Goal: Task Accomplishment & Management: Complete application form

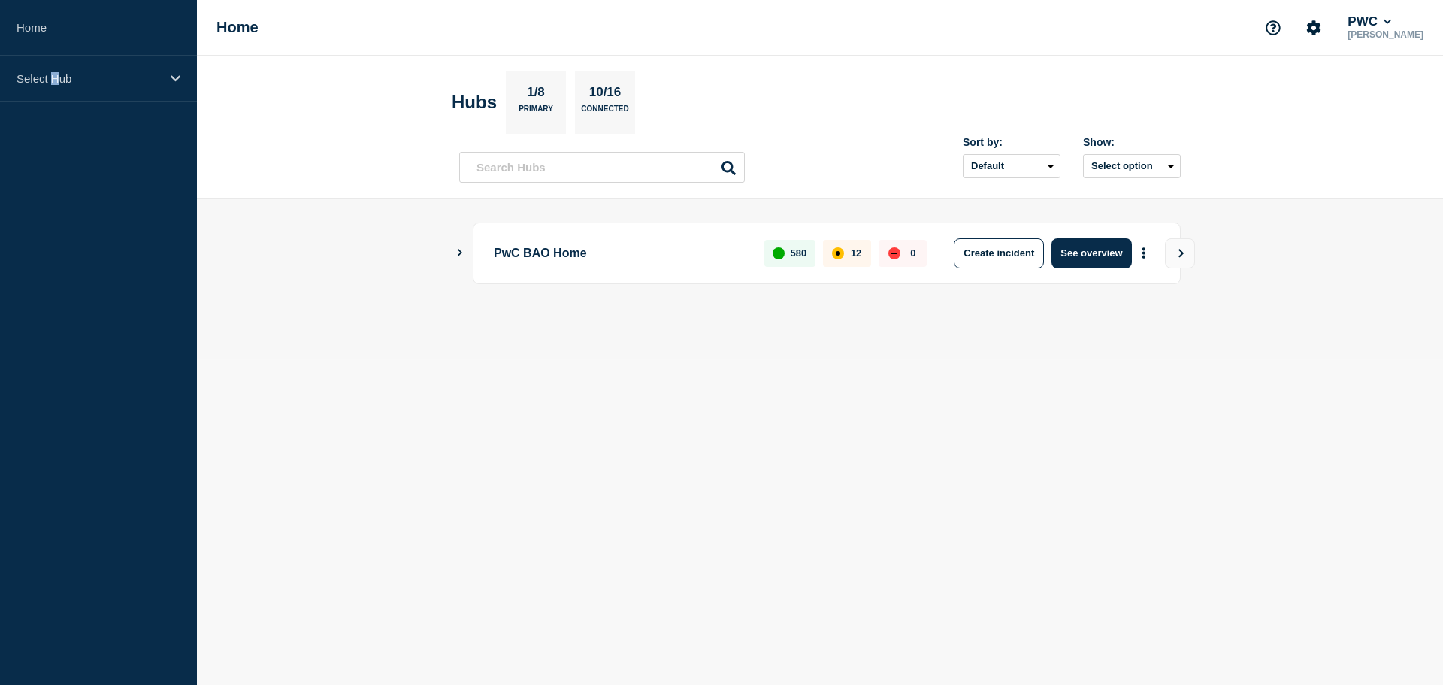
drag, startPoint x: 54, startPoint y: 256, endPoint x: 64, endPoint y: 238, distance: 19.9
click at [61, 250] on aside "Home Select Hub" at bounding box center [98, 342] width 197 height 685
click at [52, 80] on p "Select Hub" at bounding box center [89, 78] width 144 height 13
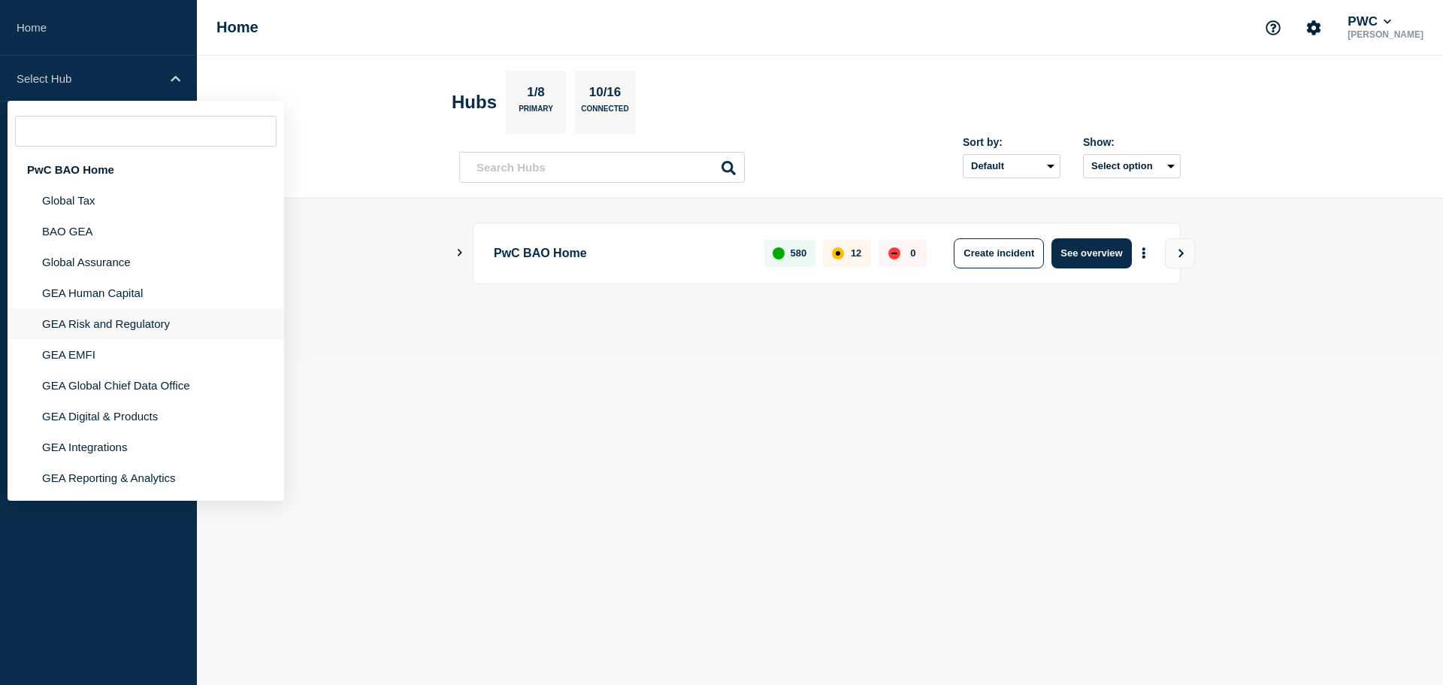
click at [85, 322] on li "GEA Risk and Regulatory" at bounding box center [146, 323] width 277 height 31
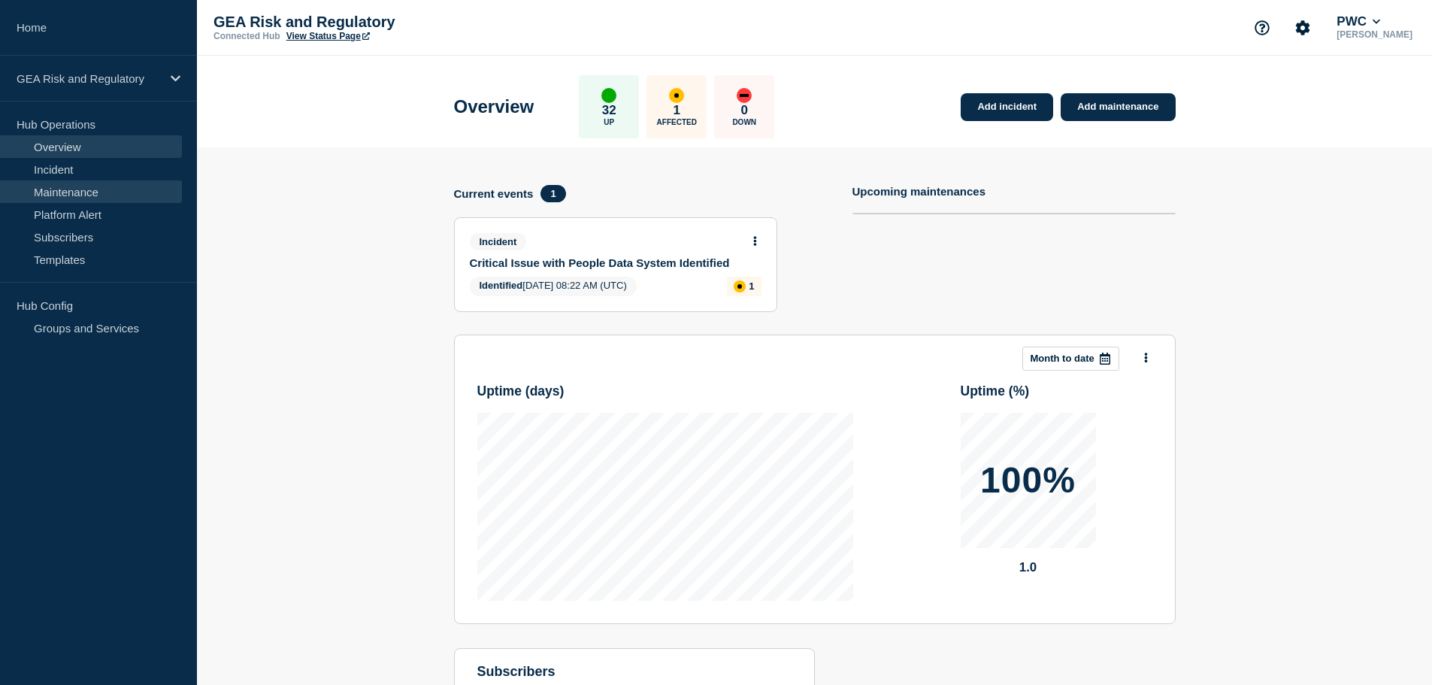
click at [75, 185] on link "Maintenance" at bounding box center [91, 191] width 182 height 23
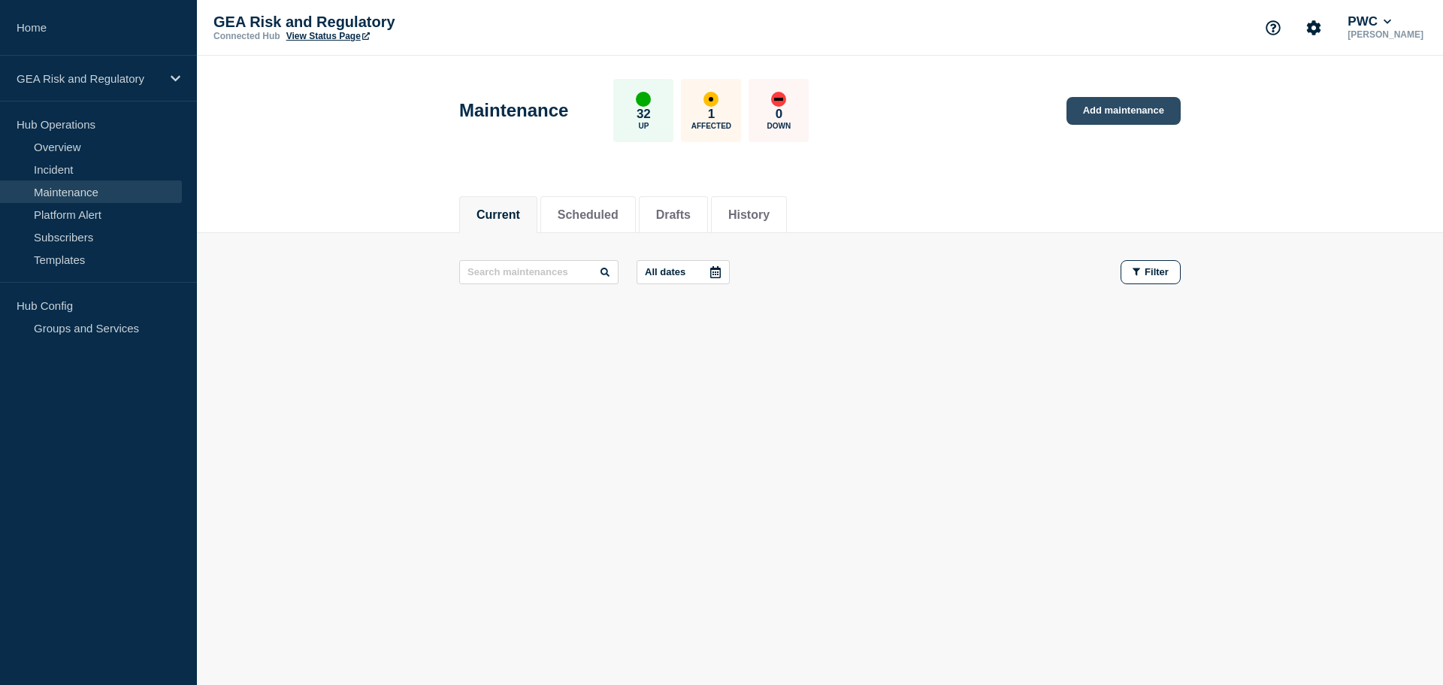
click at [1142, 108] on link "Add maintenance" at bounding box center [1123, 111] width 114 height 28
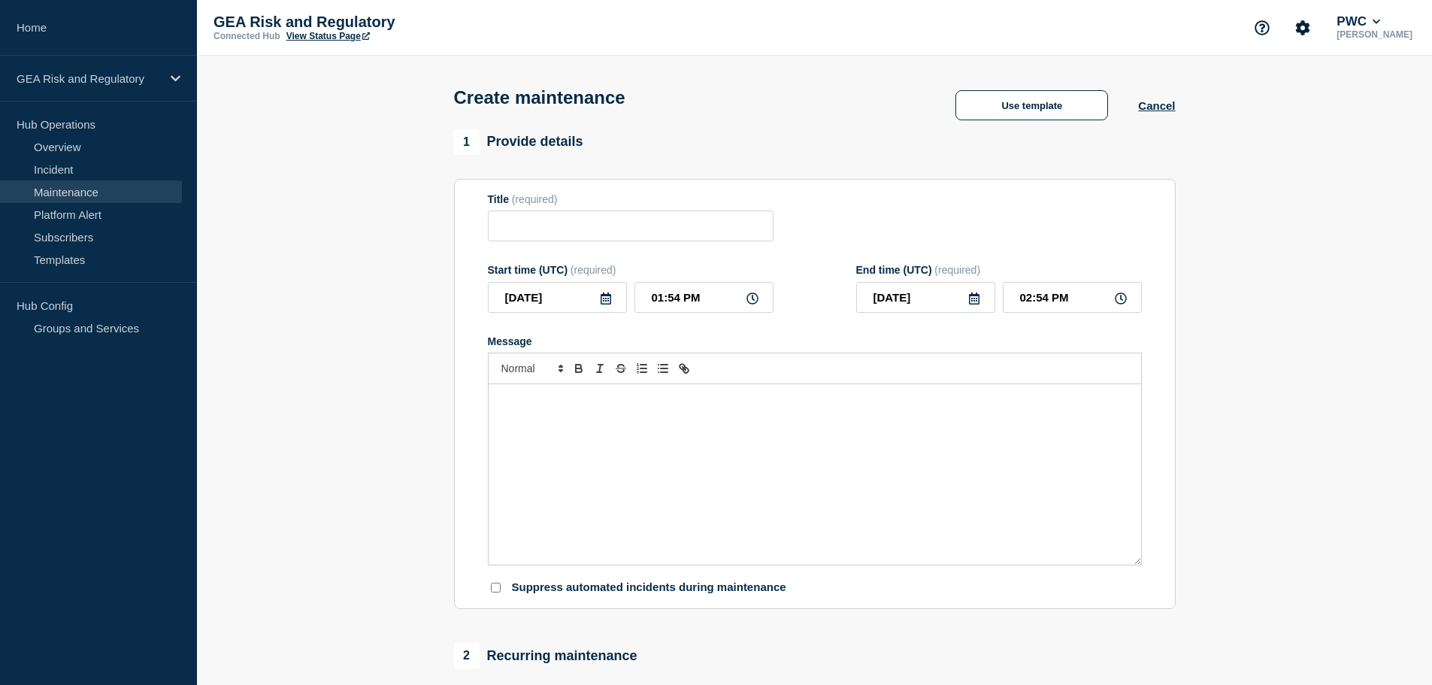
click at [628, 447] on div "Message" at bounding box center [814, 474] width 652 height 180
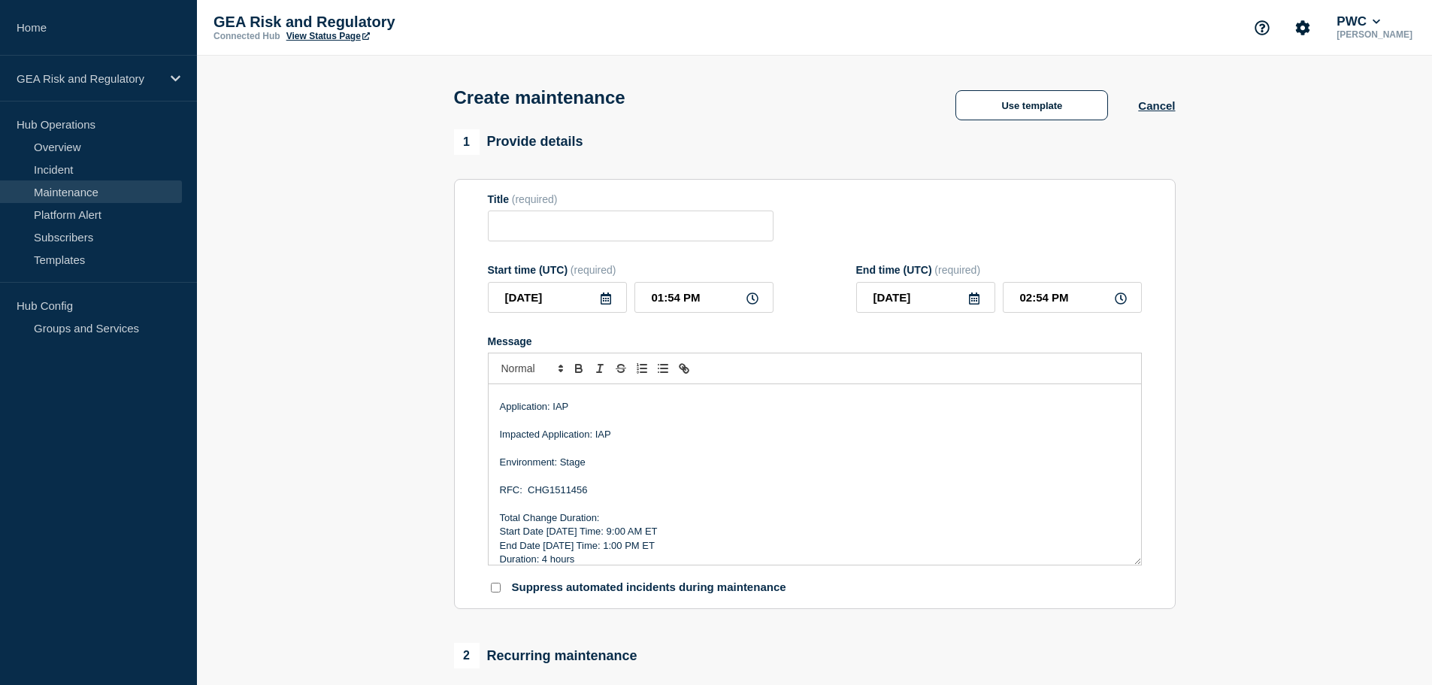
click at [579, 467] on p "Environment: Stage" at bounding box center [815, 462] width 630 height 14
click at [564, 492] on p "RFC: CHG1511456" at bounding box center [815, 490] width 630 height 14
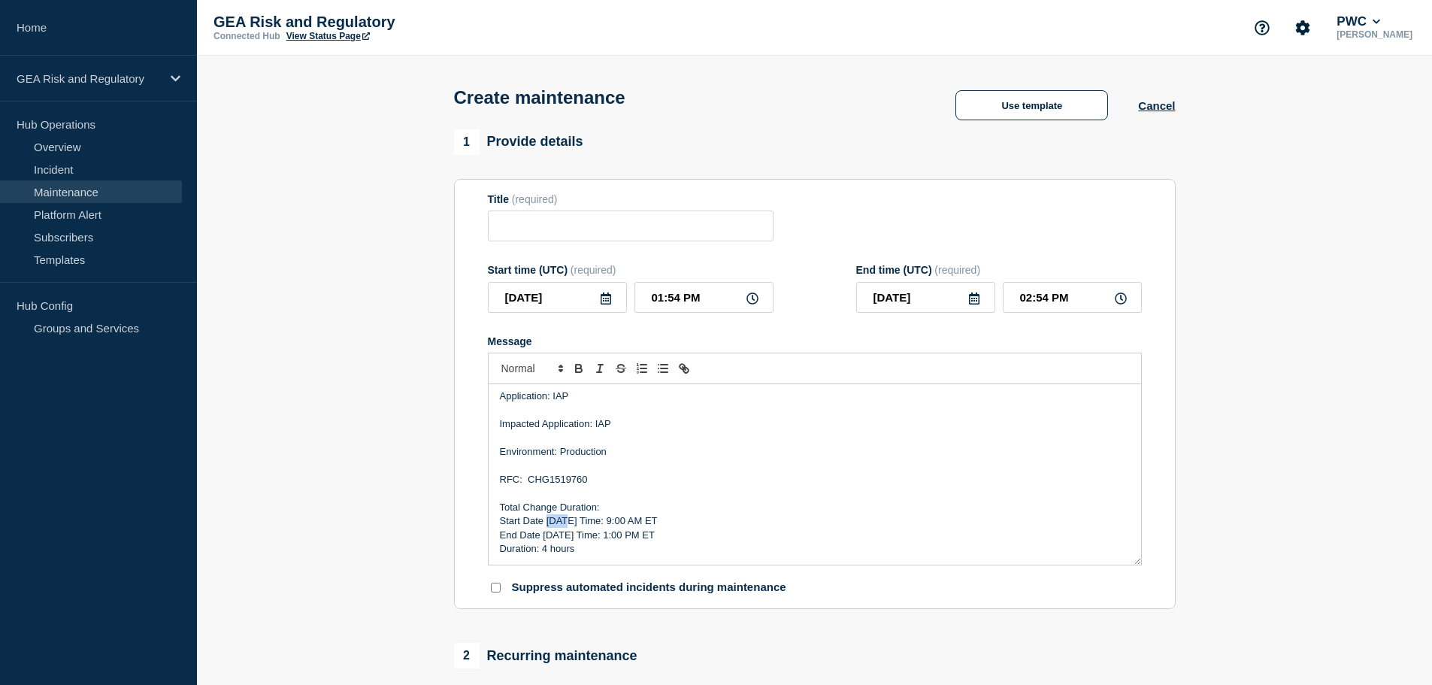
drag, startPoint x: 564, startPoint y: 525, endPoint x: 549, endPoint y: 523, distance: 15.9
click at [549, 523] on p "Start Date [DATE] Time: 9:00 AM ET" at bounding box center [815, 521] width 630 height 14
click at [606, 522] on p "Start Date [DATE] Time: 9:00 AM ET" at bounding box center [815, 521] width 630 height 14
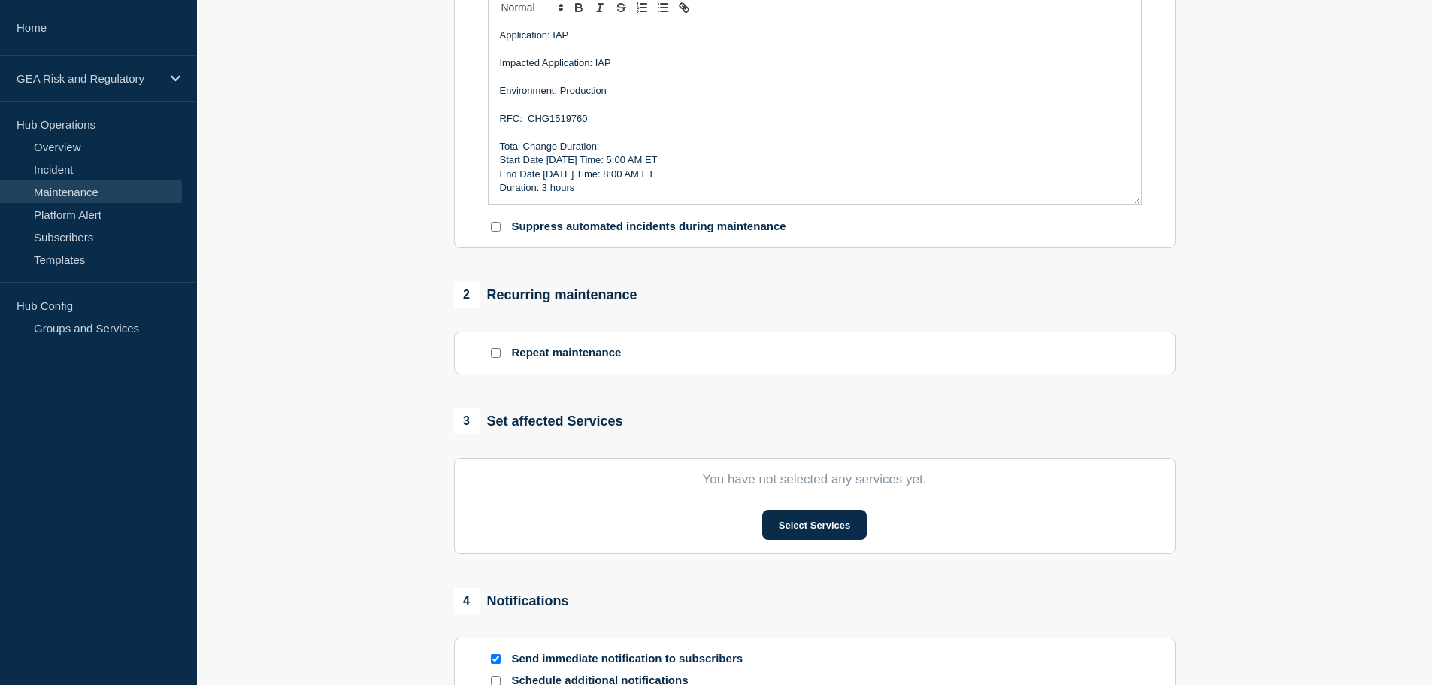
scroll to position [501, 0]
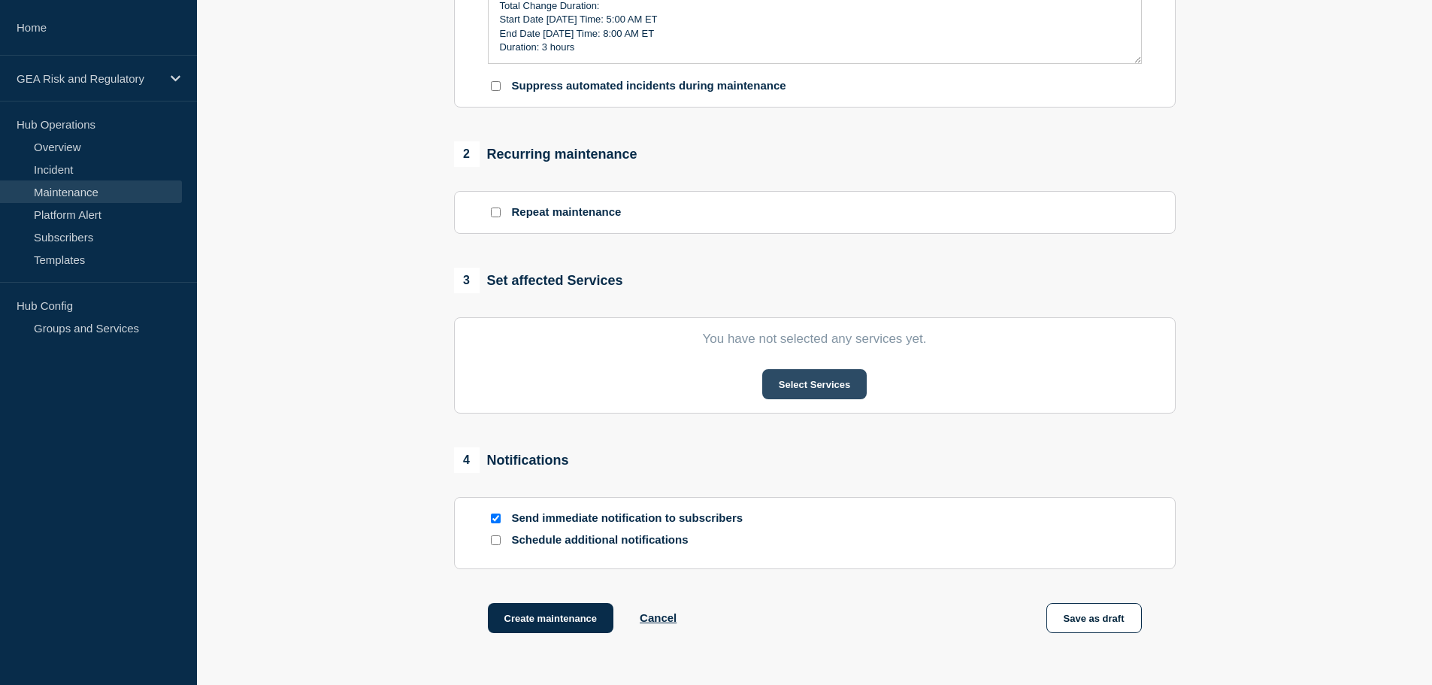
click at [821, 383] on button "Select Services" at bounding box center [814, 384] width 104 height 30
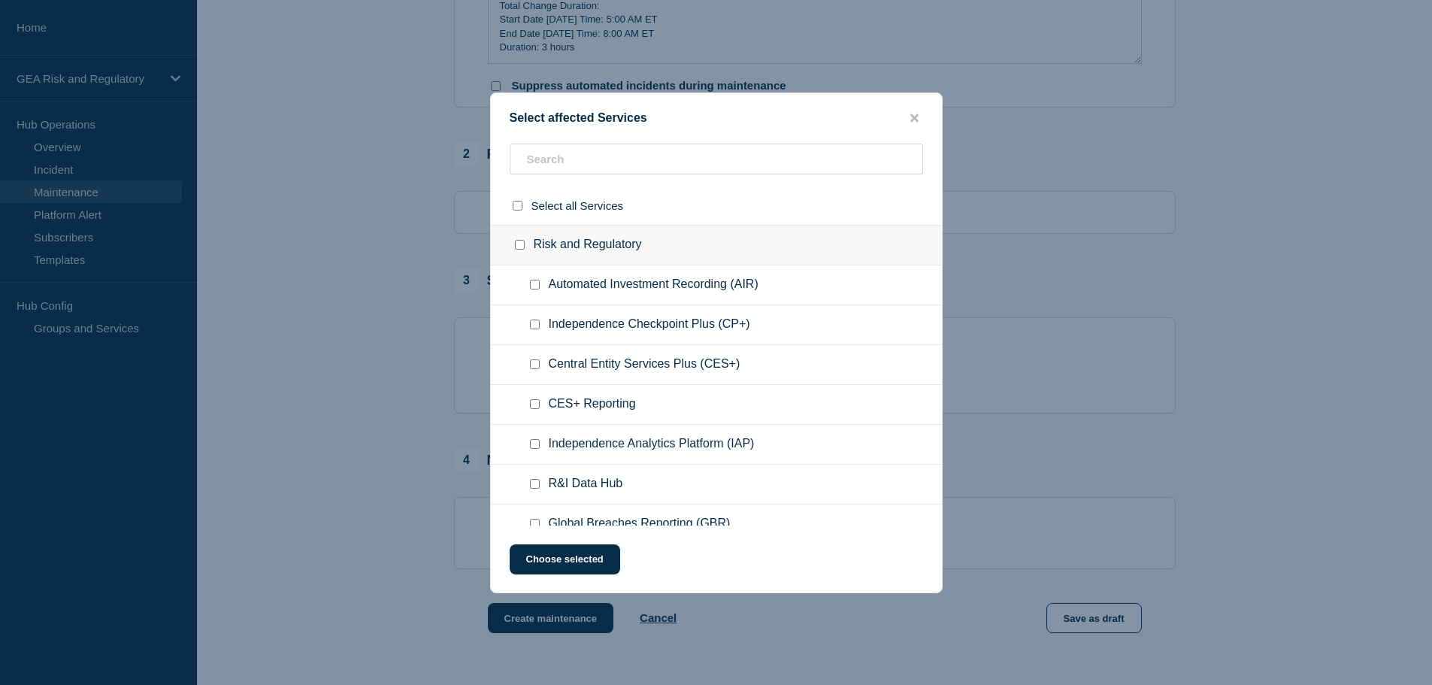
click at [532, 447] on input "Independence Analytics Platform (IAP) checkbox" at bounding box center [535, 444] width 10 height 10
checkbox input "true"
click at [589, 566] on button "Choose selected" at bounding box center [565, 559] width 110 height 30
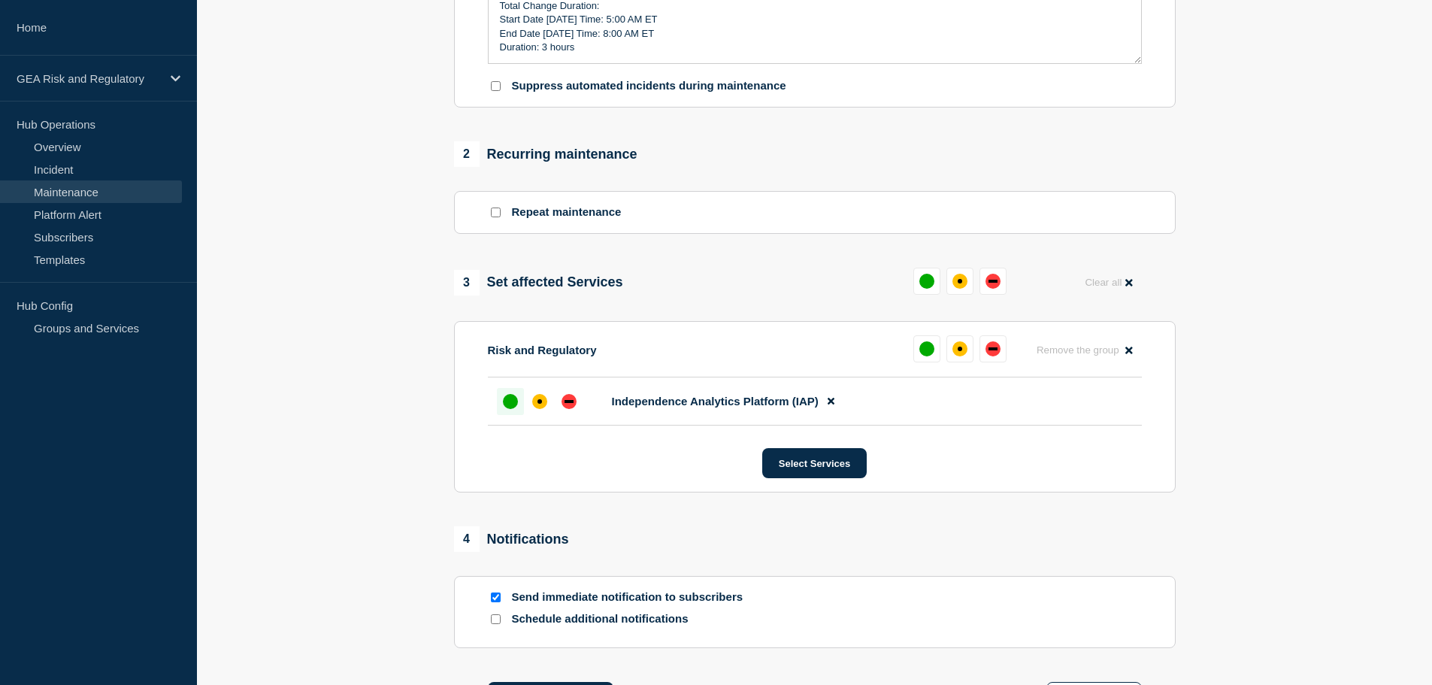
click at [516, 402] on div "up" at bounding box center [510, 401] width 15 height 15
click at [497, 598] on input "Send immediate notification to subscribers" at bounding box center [496, 597] width 10 height 10
checkbox input "false"
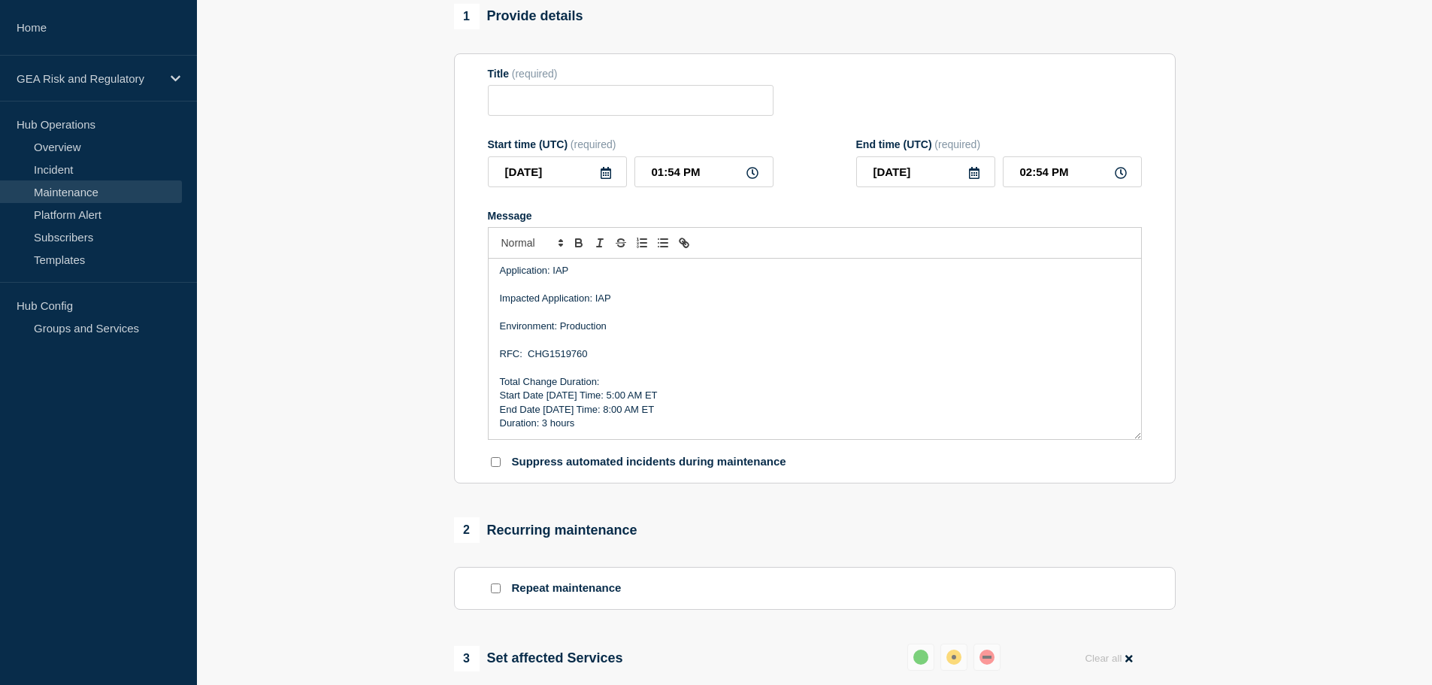
scroll to position [0, 0]
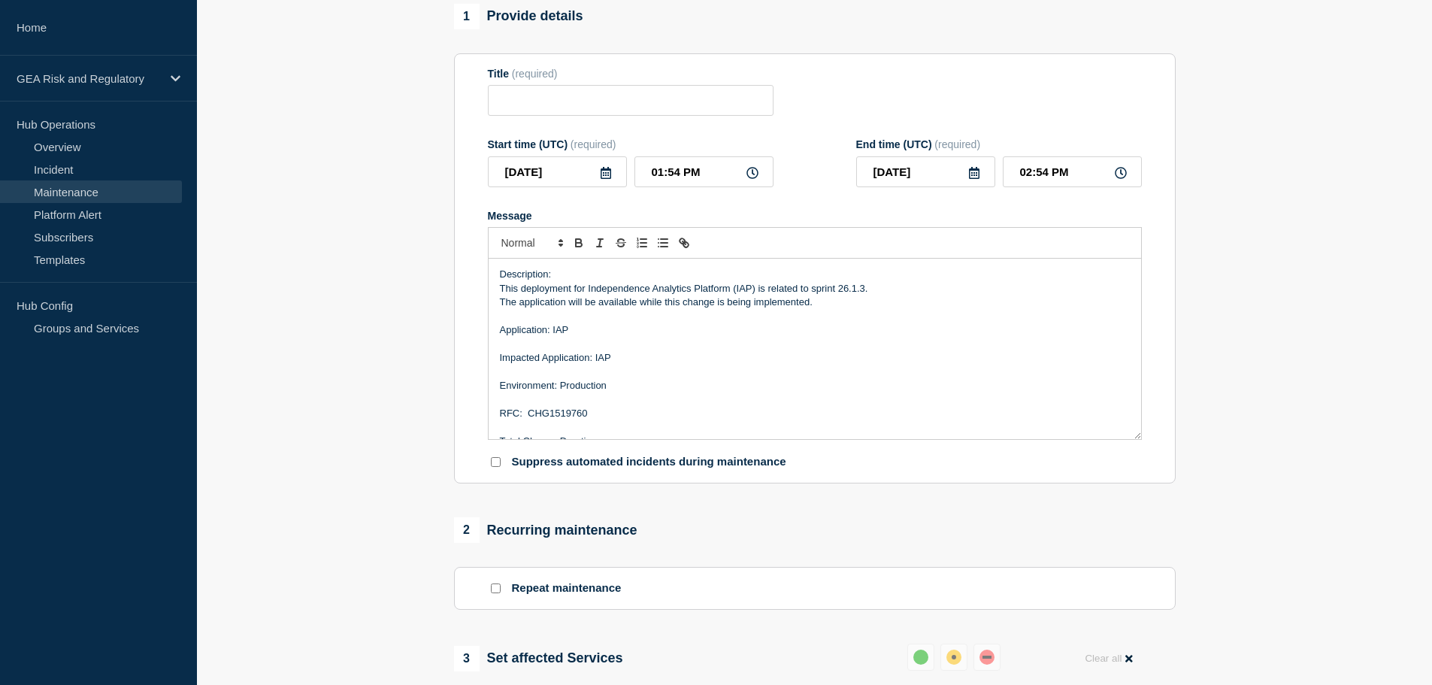
click at [603, 173] on icon at bounding box center [605, 173] width 11 height 12
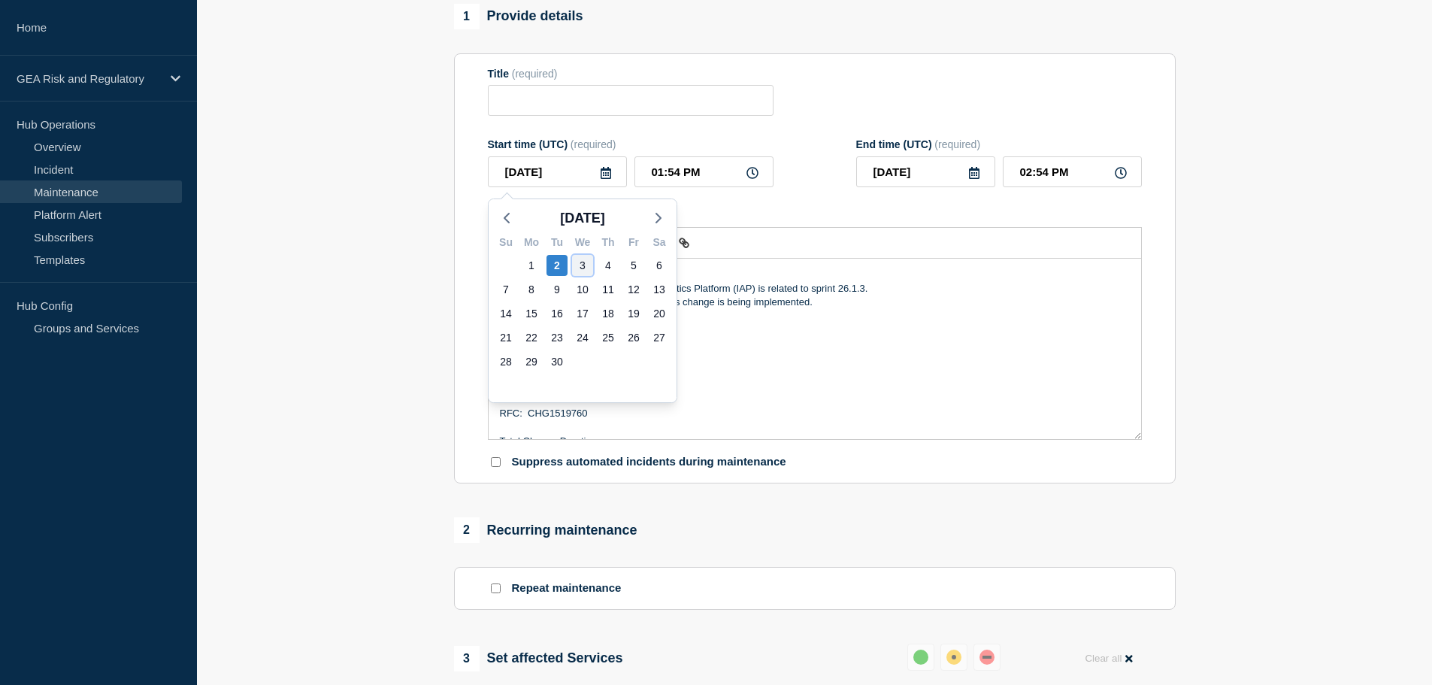
click at [584, 266] on div "3" at bounding box center [582, 265] width 21 height 21
type input "[DATE]"
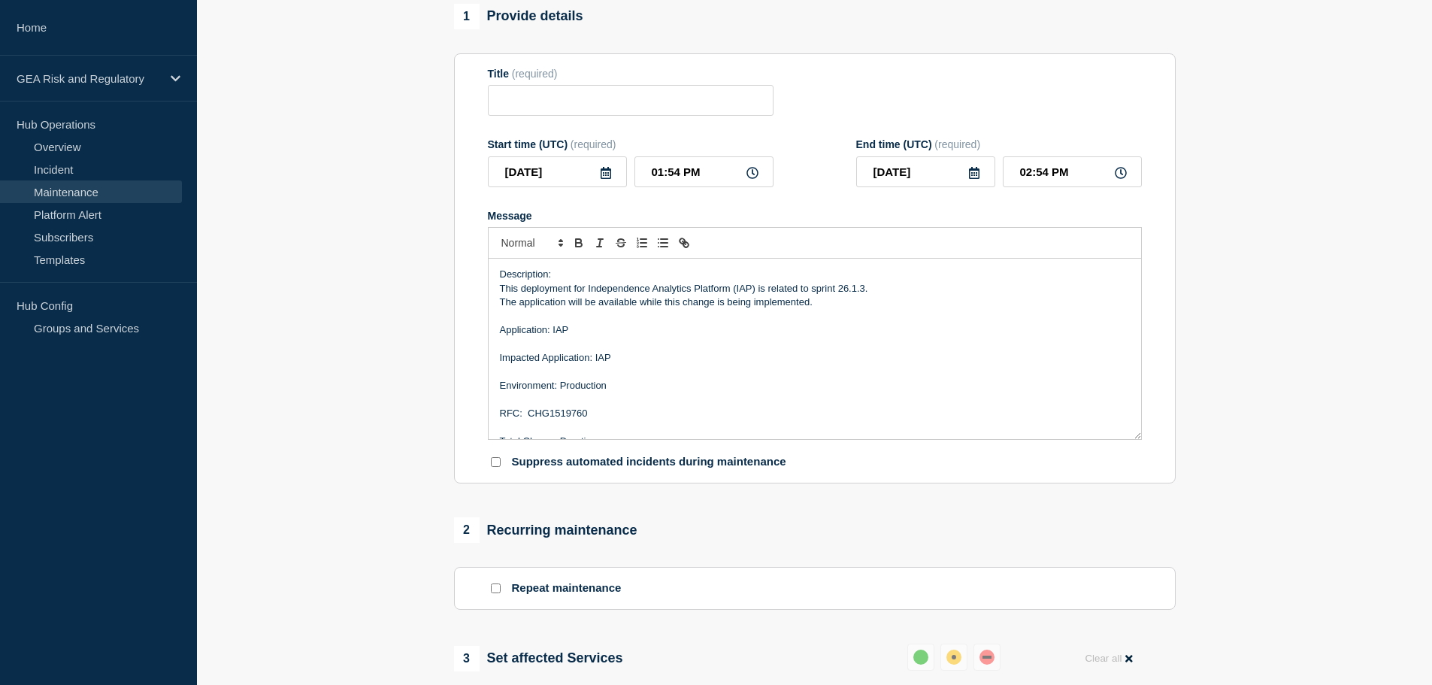
click at [608, 171] on icon at bounding box center [605, 173] width 11 height 12
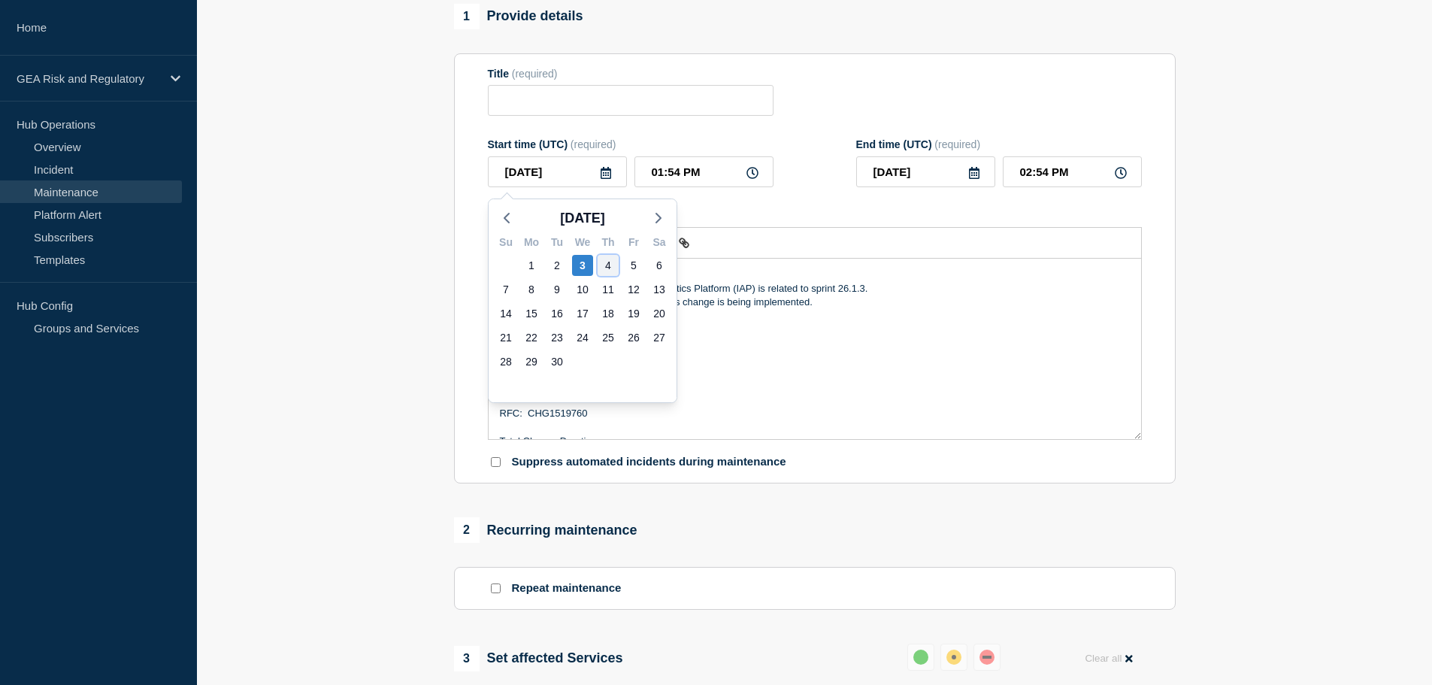
click at [606, 264] on div "4" at bounding box center [607, 265] width 21 height 21
type input "[DATE]"
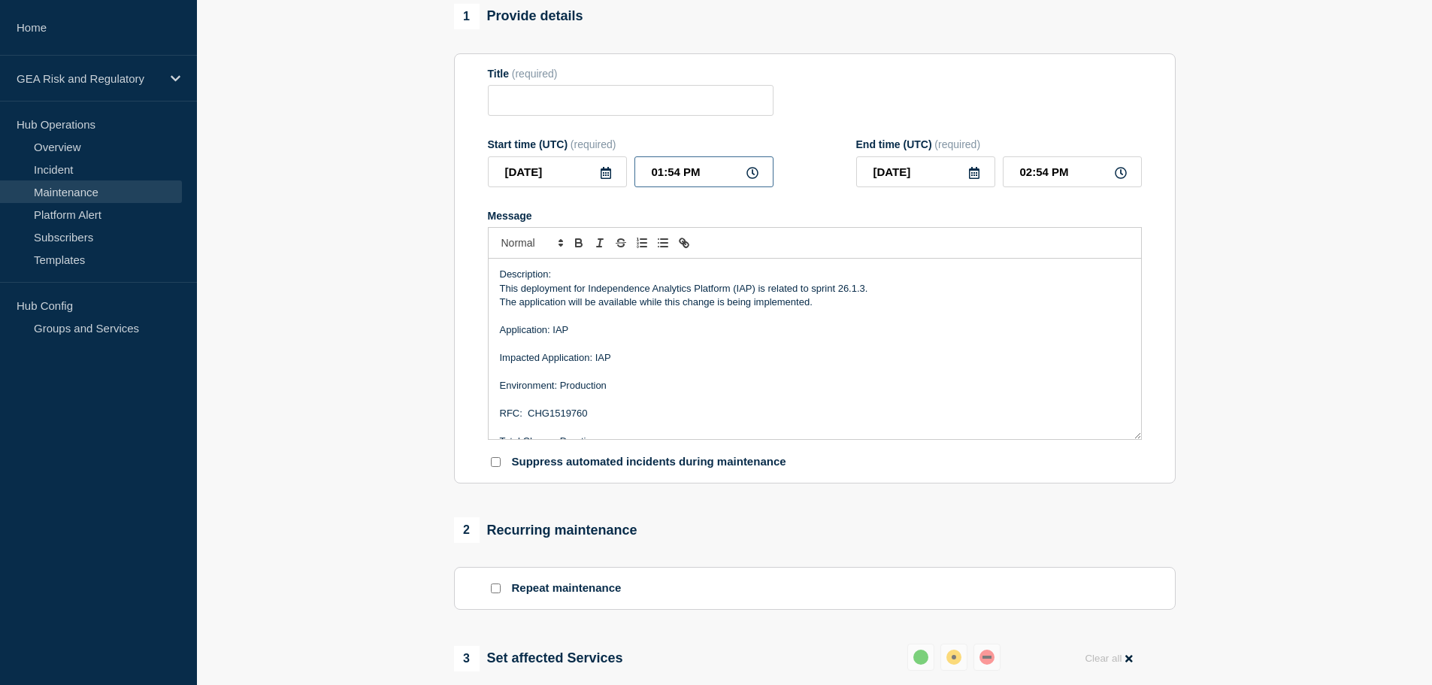
click at [642, 172] on input "01:54 PM" at bounding box center [703, 171] width 139 height 31
type input "09:54 PM"
type input "10:54 PM"
type input "09:04 PM"
type input "10:04 PM"
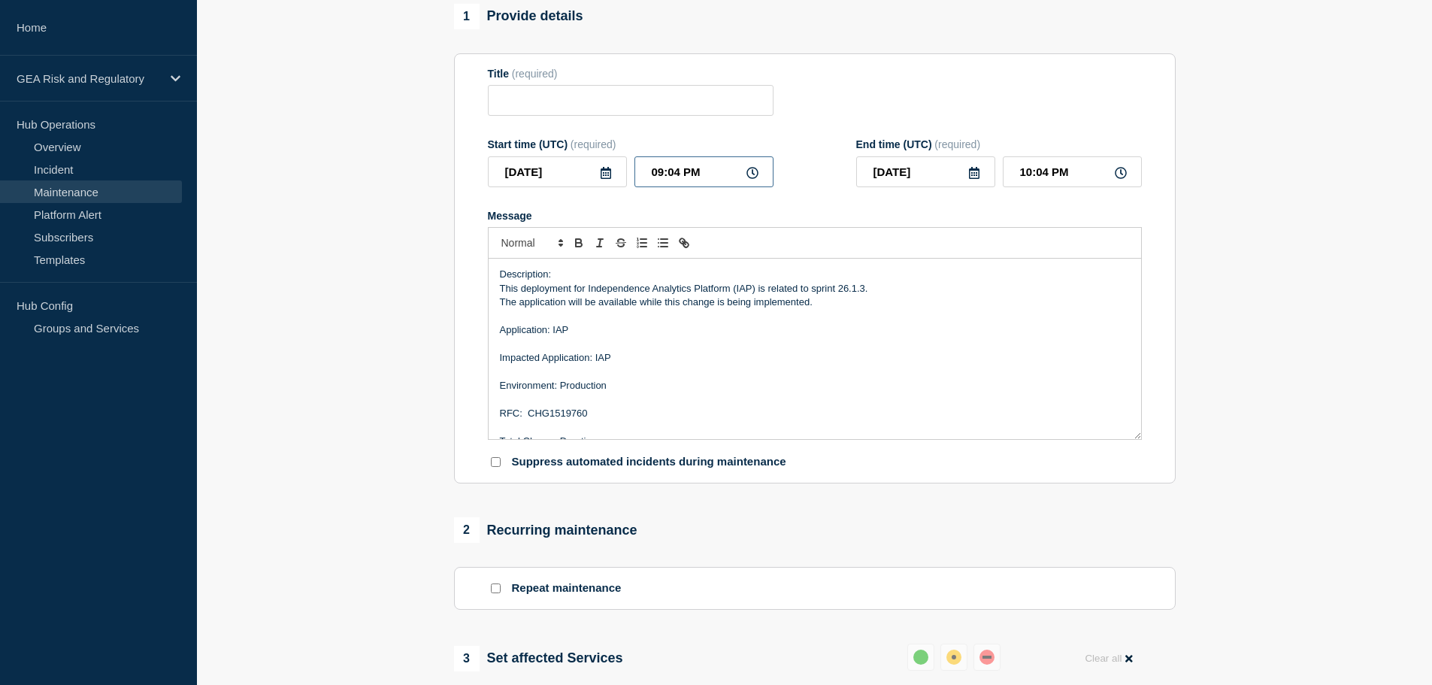
type input "09:00 PM"
type input "10:00 PM"
type input "09:00 AM"
click at [1016, 174] on input "10:00 AM" at bounding box center [1072, 171] width 139 height 31
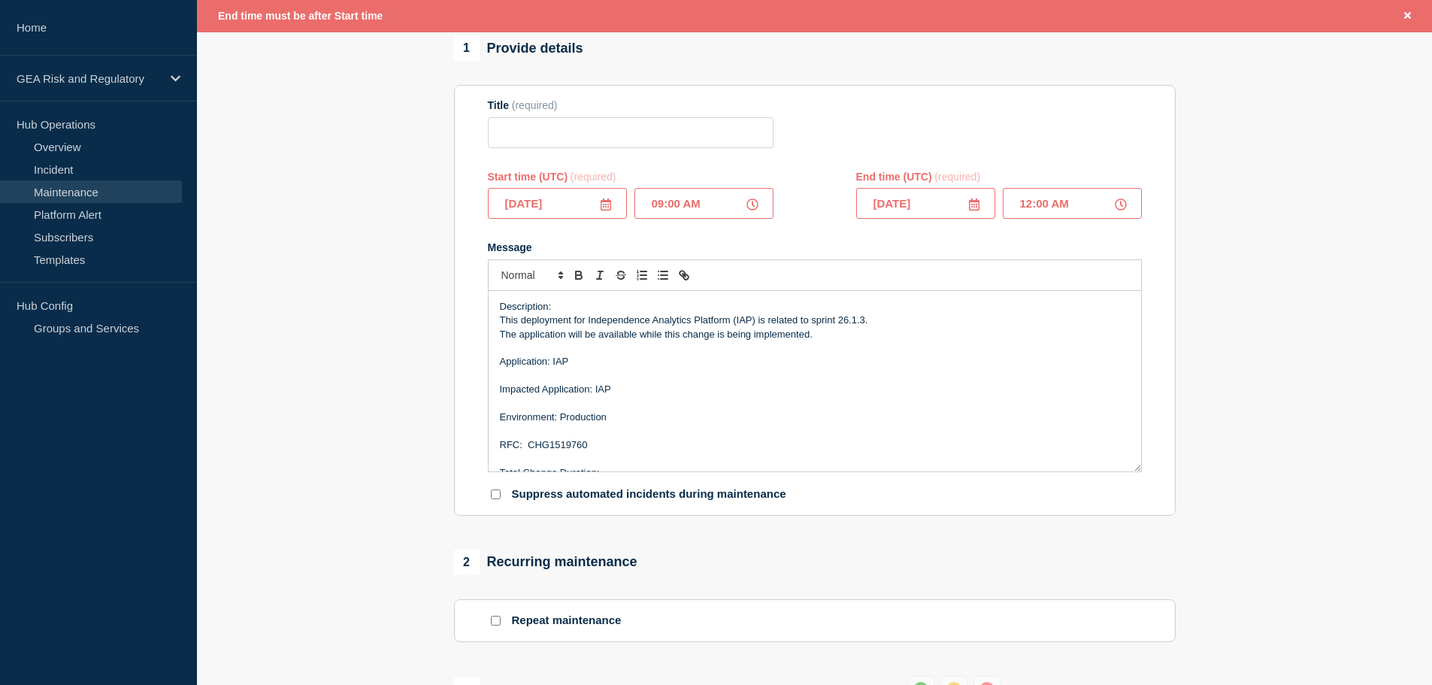
scroll to position [158, 0]
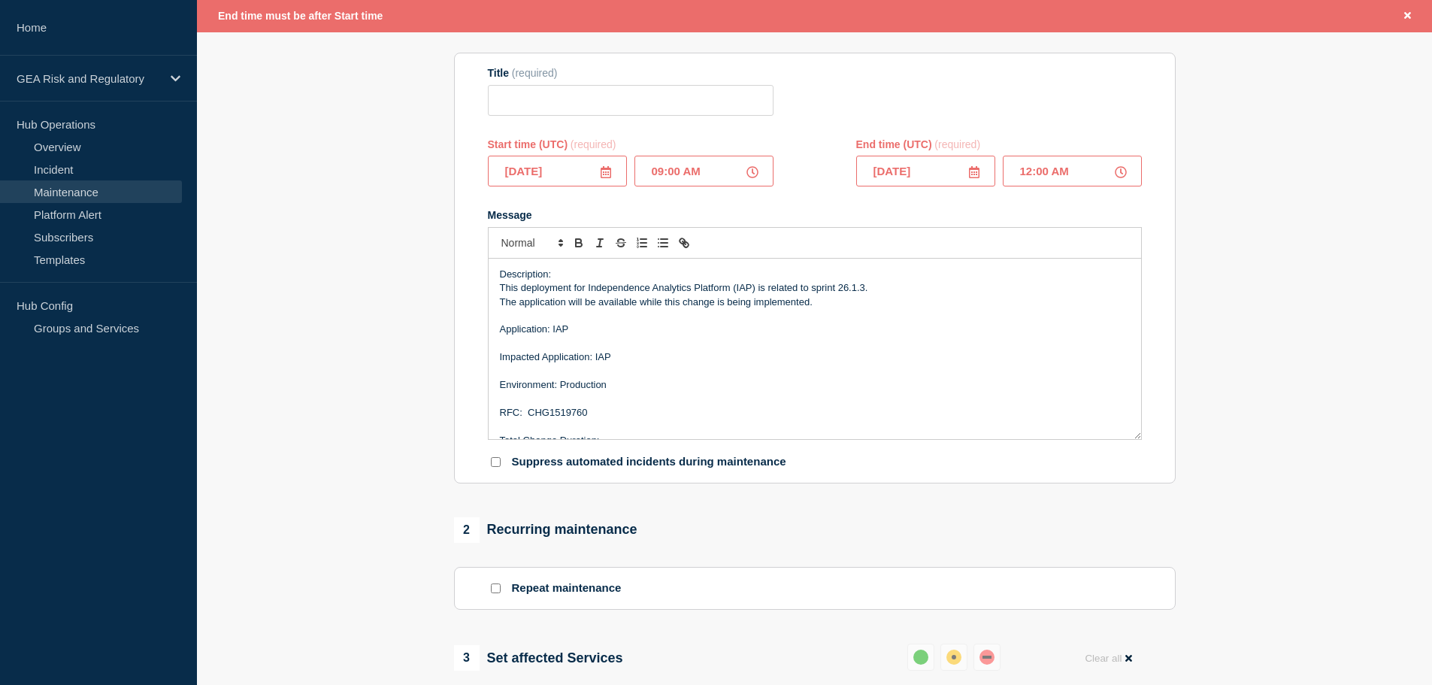
type input "12:00 PM"
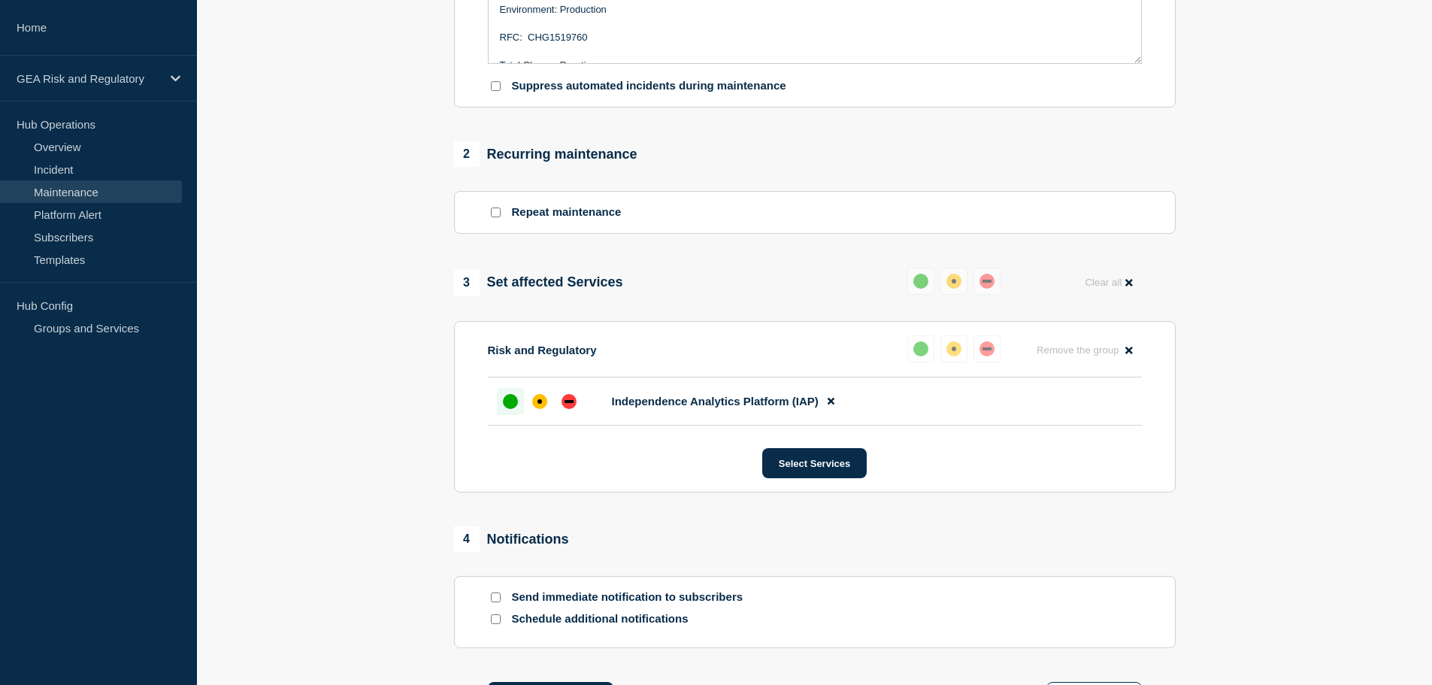
scroll to position [705, 0]
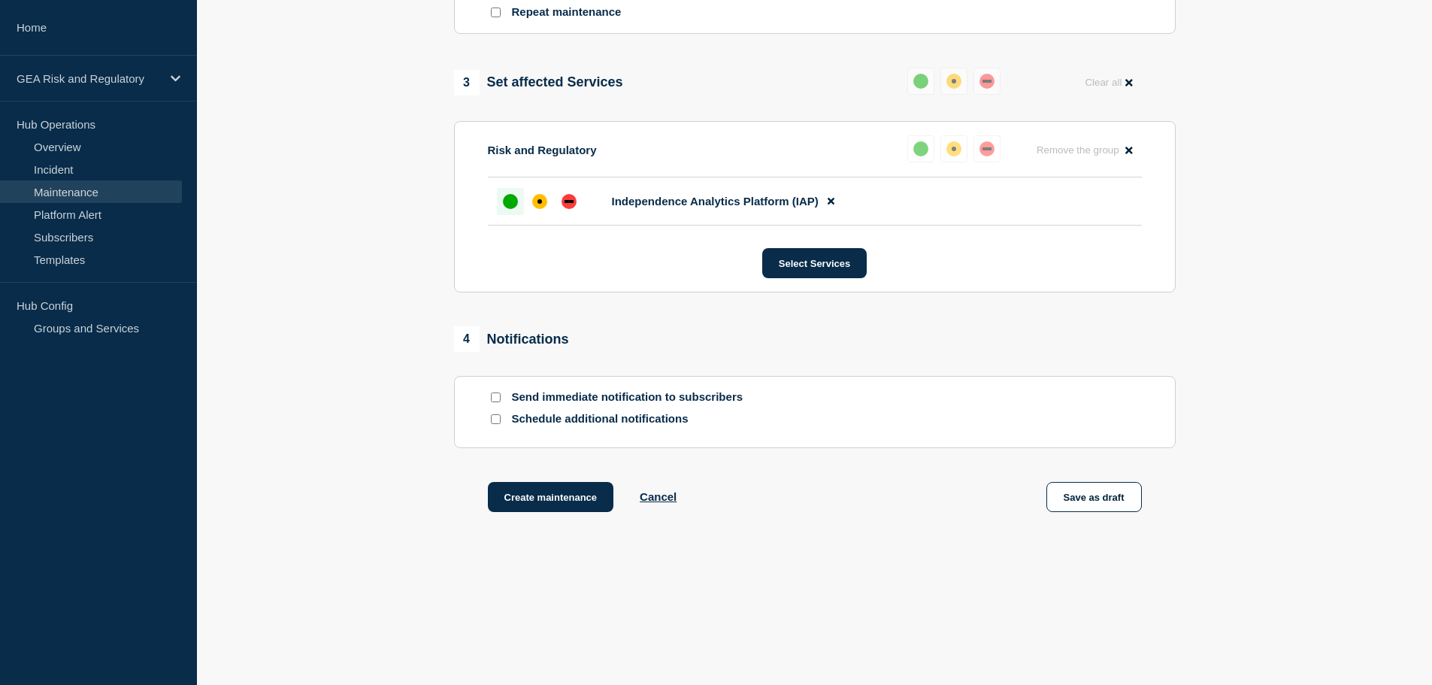
click at [493, 421] on input "Schedule additional notifications" at bounding box center [496, 419] width 10 height 10
checkbox input "true"
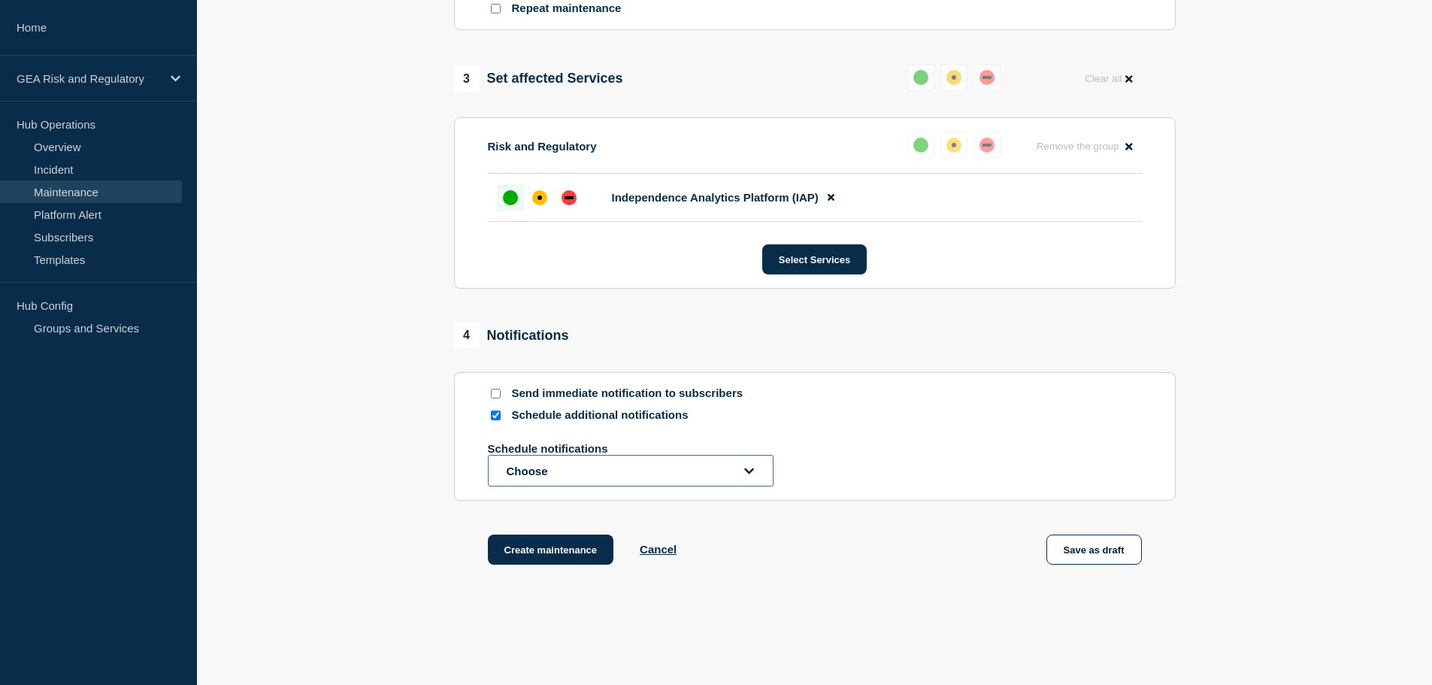
click at [534, 485] on button "Choose" at bounding box center [631, 471] width 286 height 32
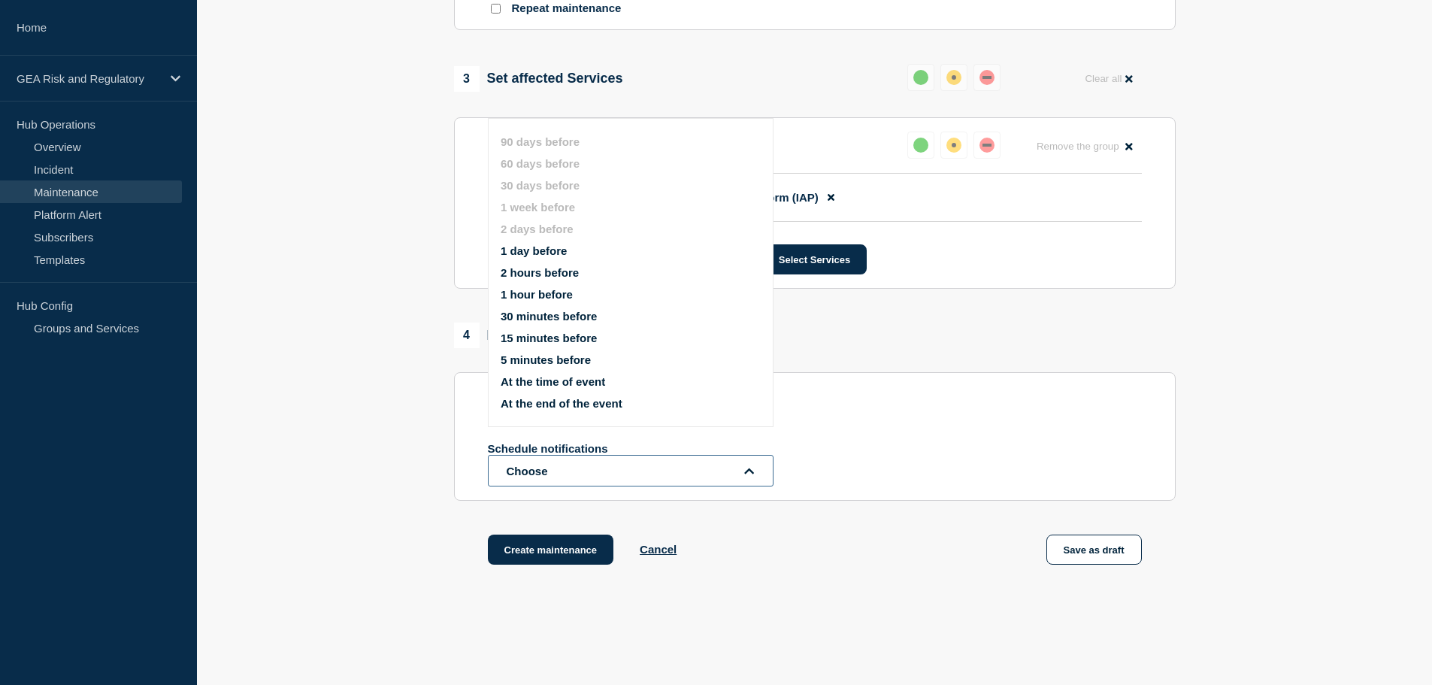
click at [514, 479] on button "Choose" at bounding box center [631, 471] width 286 height 32
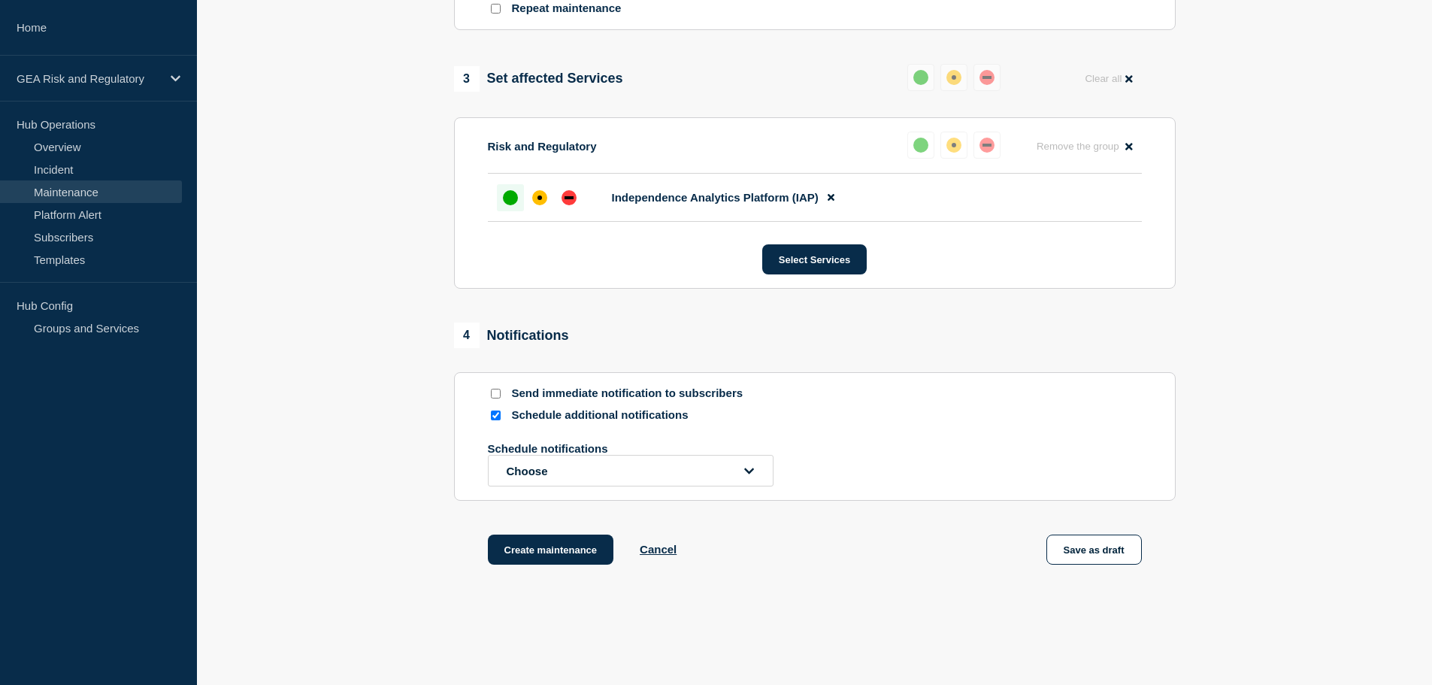
click at [493, 398] on input "Send immediate notification to subscribers" at bounding box center [496, 394] width 10 height 10
checkbox input "true"
click at [494, 420] on input "Schedule additional notifications" at bounding box center [496, 415] width 10 height 10
checkbox input "false"
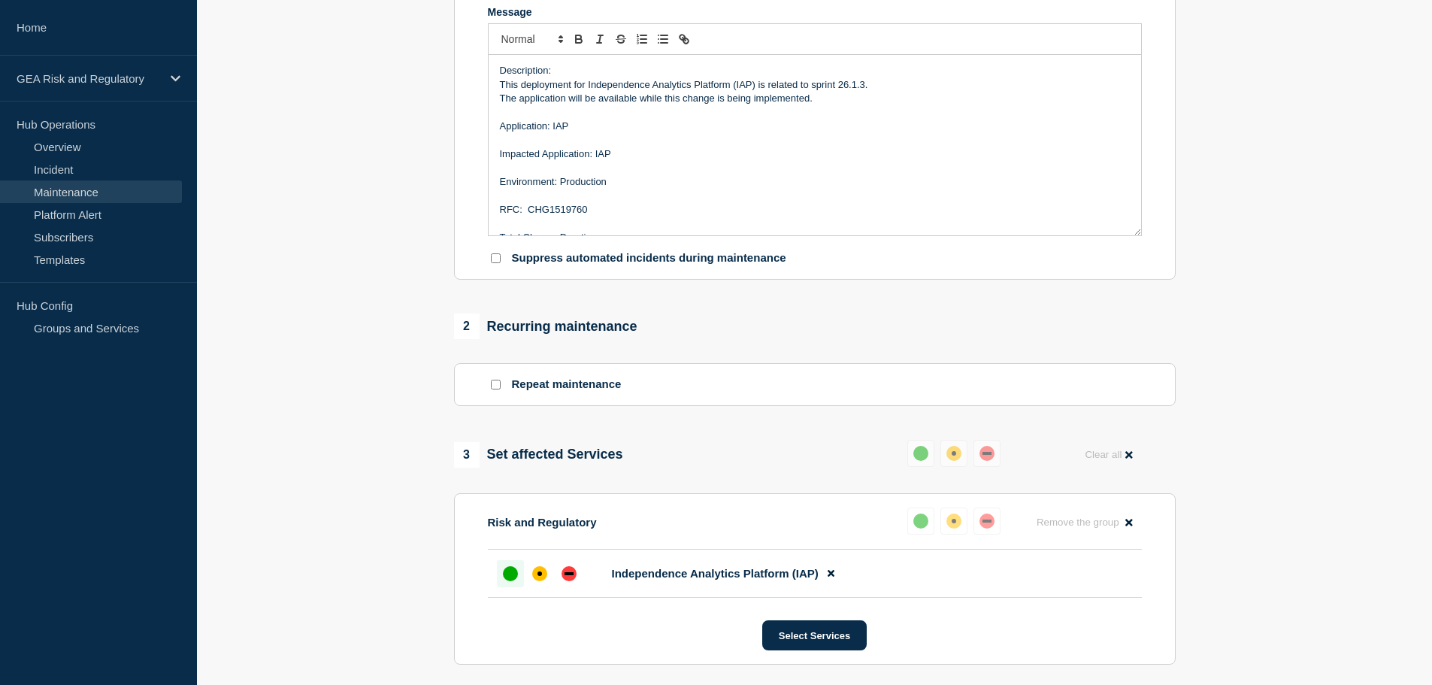
scroll to position [79, 0]
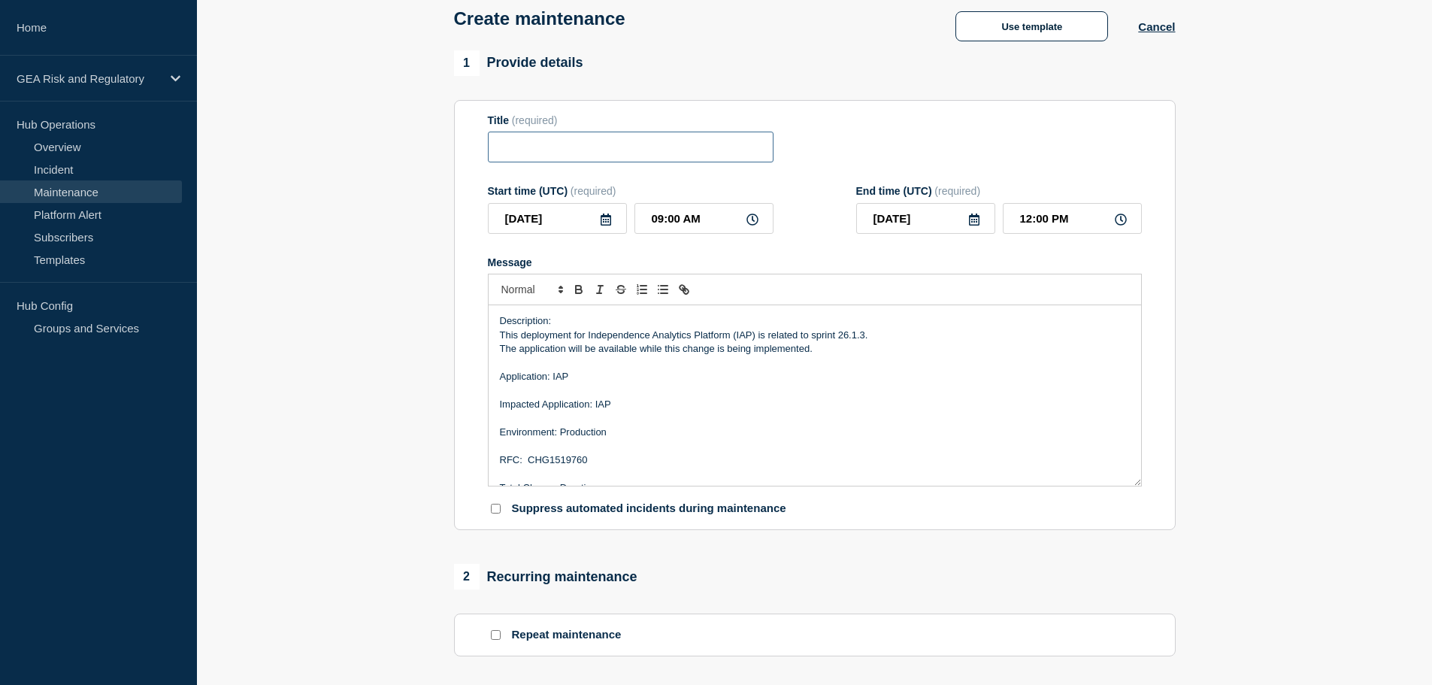
click at [573, 157] on input "Title" at bounding box center [631, 147] width 286 height 31
paste input "IAP - Stage - Sprint 26.1.3 Deployment"
click at [539, 151] on input "IAP - Stage - Sprint 26.1.3 Deployment" at bounding box center [631, 147] width 286 height 31
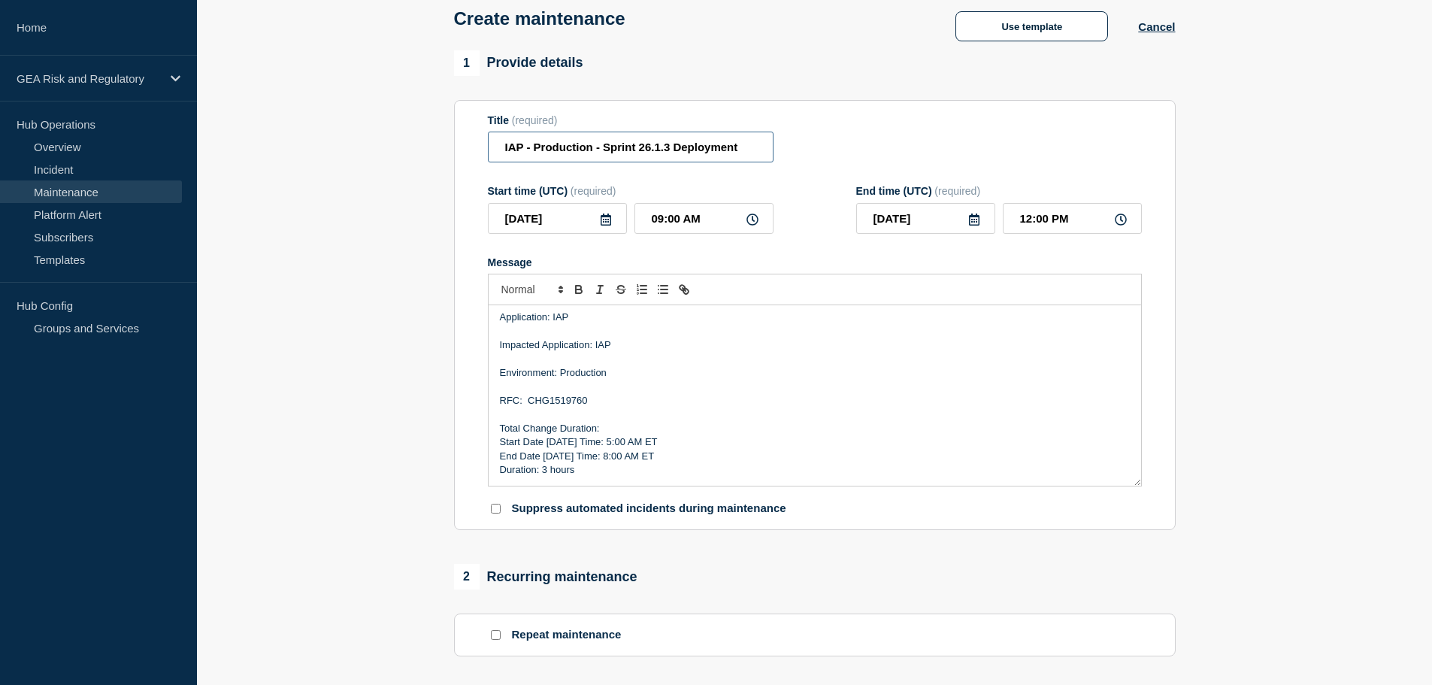
scroll to position [705, 0]
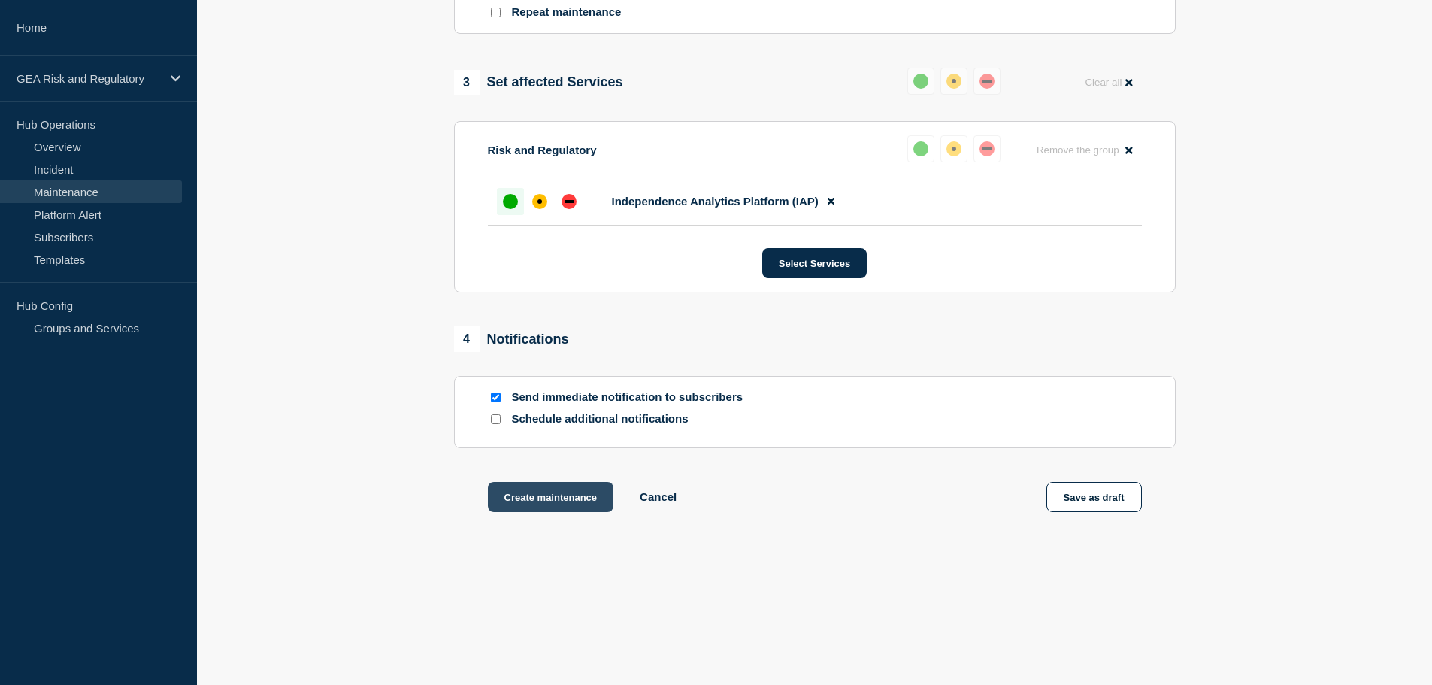
type input "IAP - Production - Sprint 26.1.3 Deployment"
click at [560, 505] on button "Create maintenance" at bounding box center [551, 497] width 126 height 30
